Goal: Task Accomplishment & Management: Complete application form

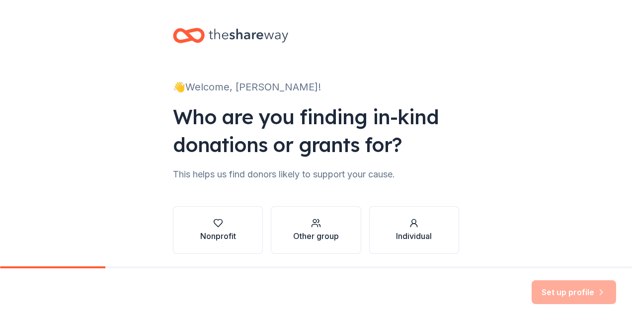
scroll to position [35, 0]
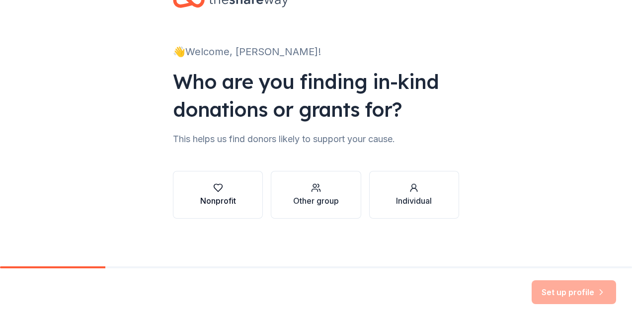
click at [213, 191] on icon "button" at bounding box center [218, 188] width 10 height 10
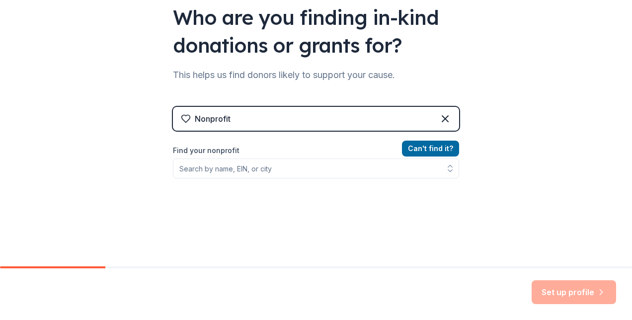
scroll to position [100, 0]
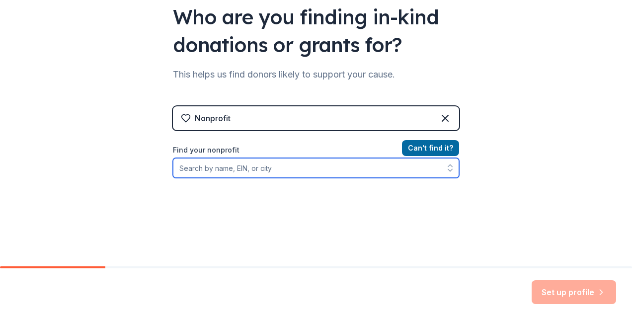
click at [407, 169] on input "Find your nonprofit" at bounding box center [316, 168] width 286 height 20
type input "Cr"
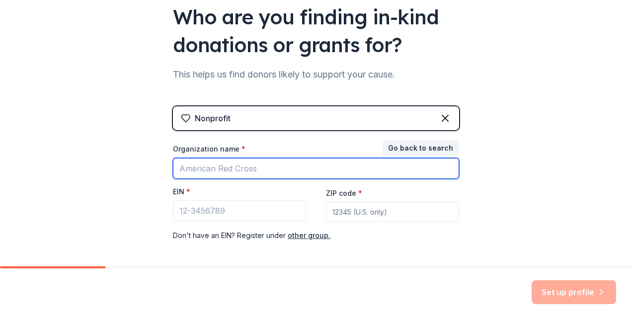
click at [407, 169] on input "Organization name *" at bounding box center [316, 168] width 286 height 21
type input "Crossroads Middle School"
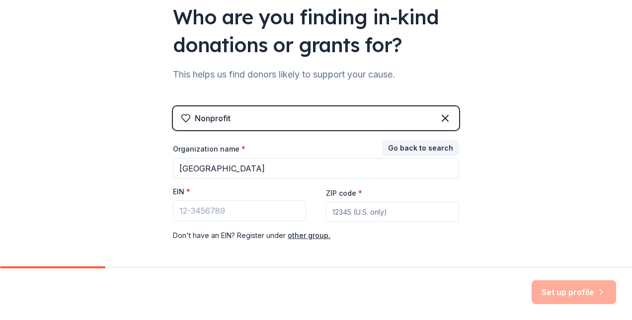
type input "83642"
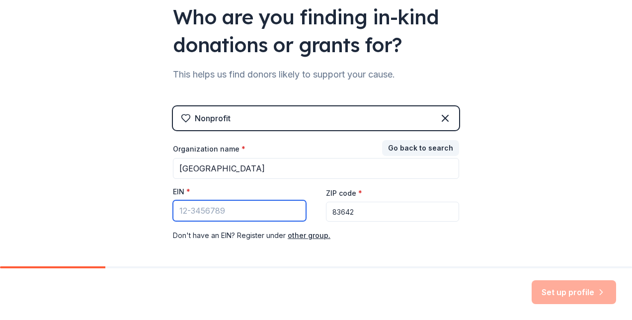
click at [274, 206] on input "EIN *" at bounding box center [239, 210] width 133 height 21
type input "8"
paste input "82-6001213"
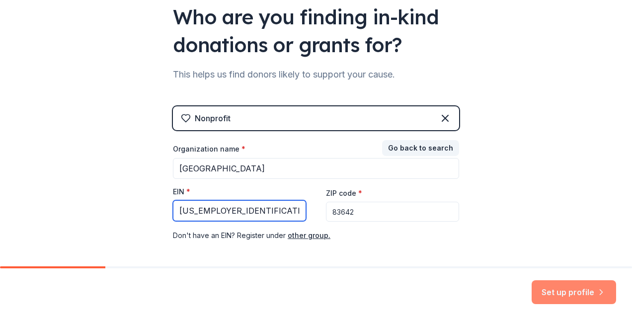
type input "82-6001213"
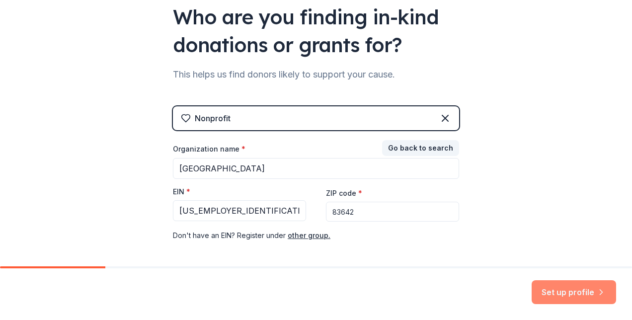
click at [582, 291] on button "Set up profile" at bounding box center [573, 292] width 84 height 24
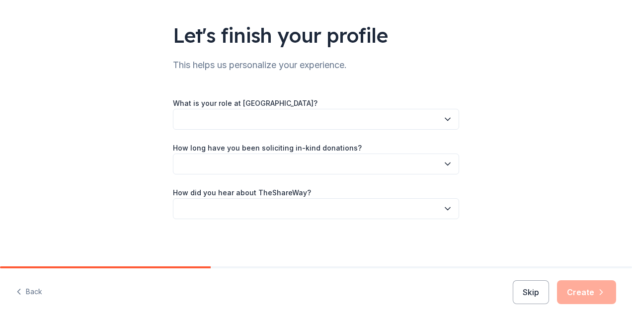
scroll to position [58, 0]
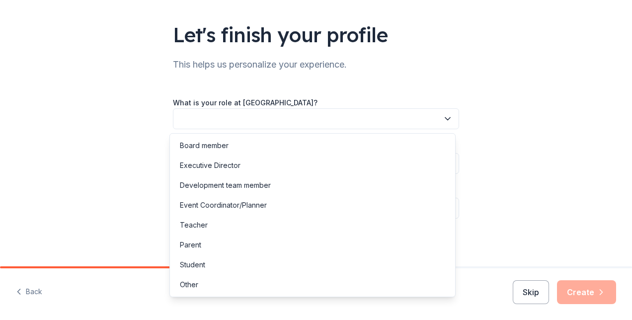
click at [445, 118] on icon "button" at bounding box center [447, 119] width 5 height 2
click at [210, 284] on div "Other" at bounding box center [312, 285] width 281 height 20
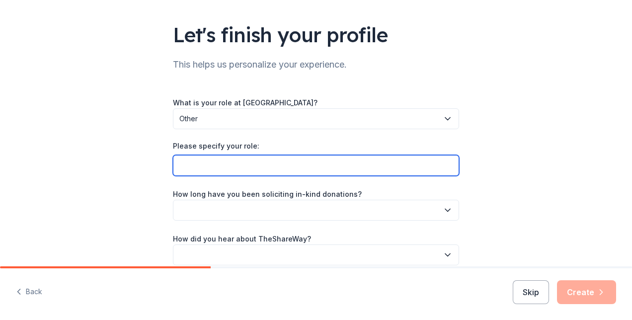
click at [317, 158] on input "Please specify your role:" at bounding box center [316, 165] width 286 height 21
type input "Middle School Counselor"
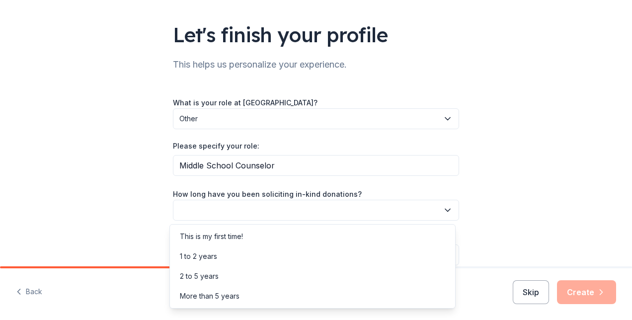
click at [443, 212] on icon "button" at bounding box center [448, 210] width 10 height 10
click at [365, 258] on div "1 to 2 years" at bounding box center [312, 256] width 281 height 20
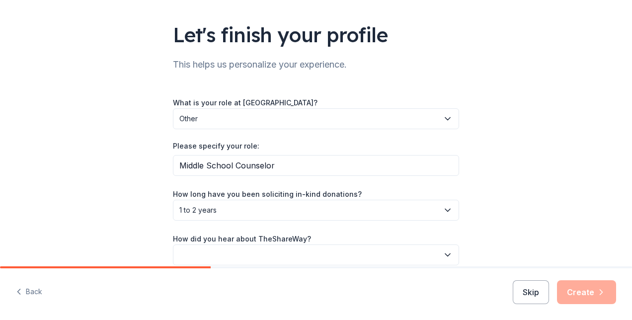
scroll to position [104, 0]
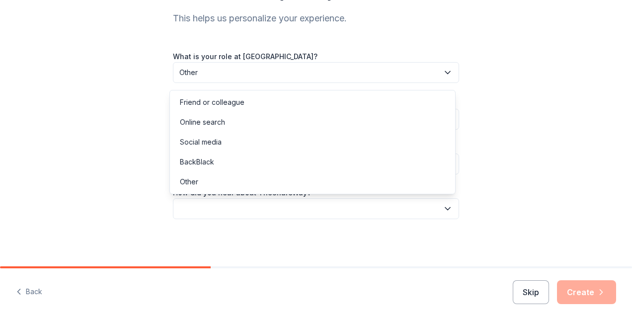
click at [447, 209] on icon "button" at bounding box center [448, 209] width 10 height 10
click at [360, 121] on div "Online search" at bounding box center [312, 122] width 281 height 20
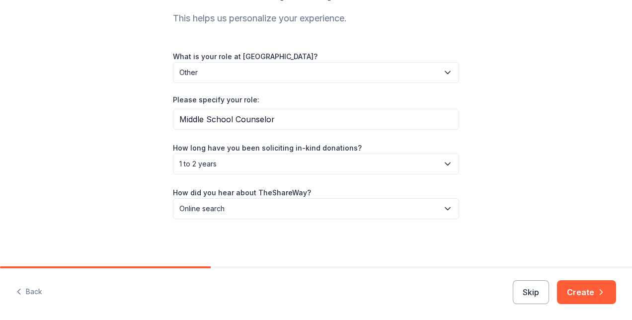
click at [554, 186] on div "Let's finish your profile This helps us personalize your experience. What is yo…" at bounding box center [316, 81] width 632 height 371
click at [583, 294] on button "Create" at bounding box center [586, 292] width 59 height 24
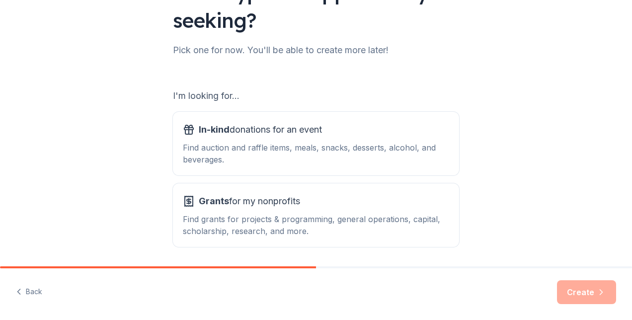
scroll to position [135, 0]
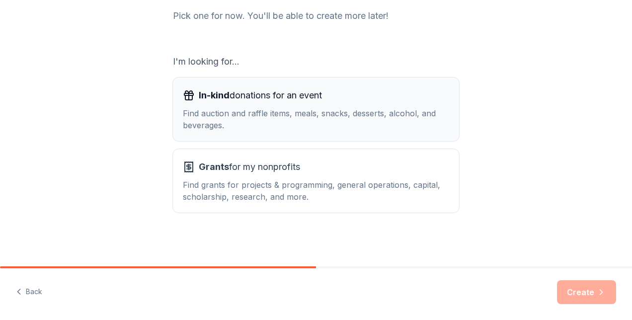
click at [269, 97] on span "In-kind donations for an event" at bounding box center [260, 95] width 123 height 16
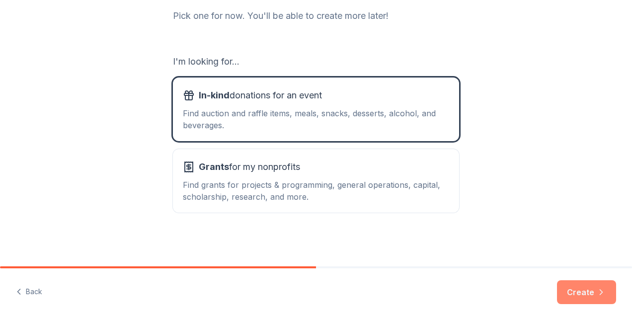
click at [584, 295] on button "Create" at bounding box center [586, 292] width 59 height 24
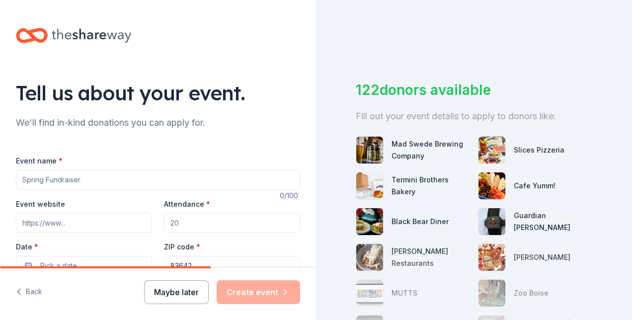
click at [187, 291] on button "Maybe later" at bounding box center [176, 292] width 65 height 24
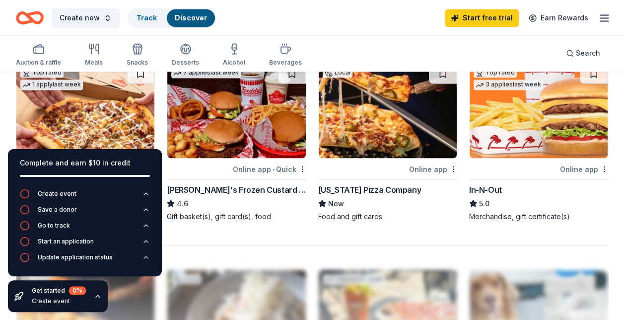
scroll to position [845, 0]
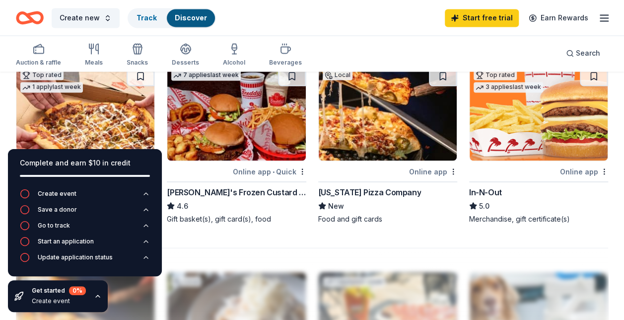
click at [98, 296] on icon "button" at bounding box center [98, 296] width 8 height 8
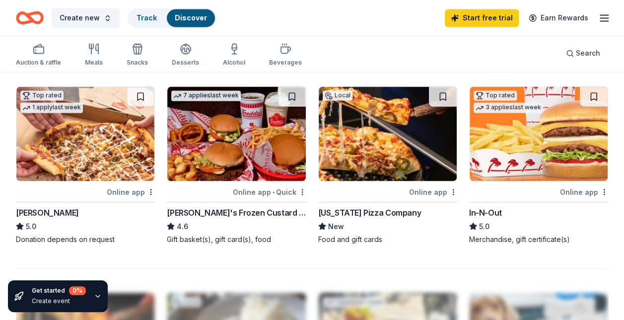
scroll to position [797, 0]
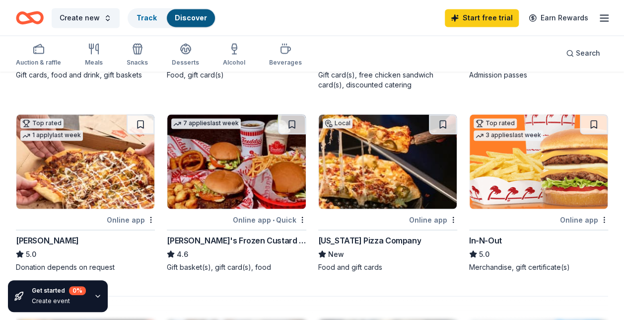
click at [258, 220] on div "Online app • Quick" at bounding box center [270, 219] width 74 height 12
